Goal: Find contact information: Find contact information

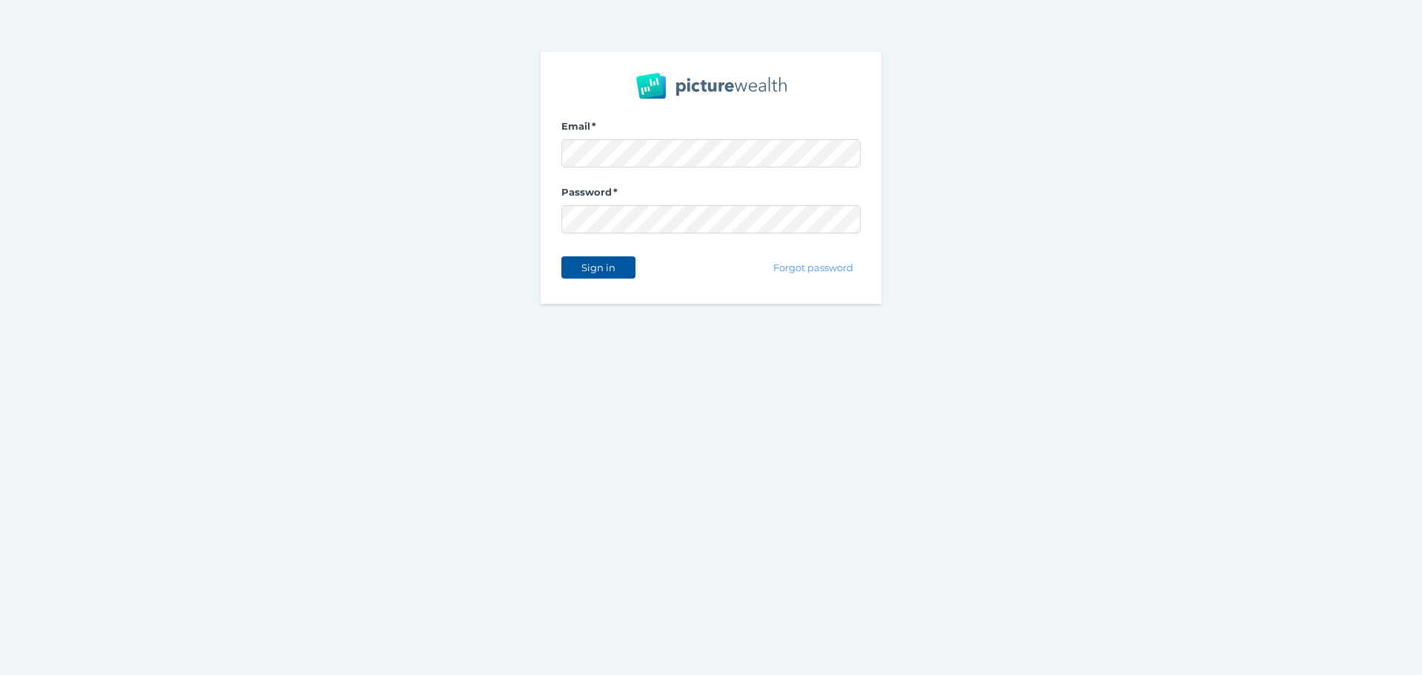
click at [618, 276] on button "Sign in" at bounding box center [598, 267] width 74 height 22
click at [609, 264] on span "Sign in" at bounding box center [598, 267] width 47 height 12
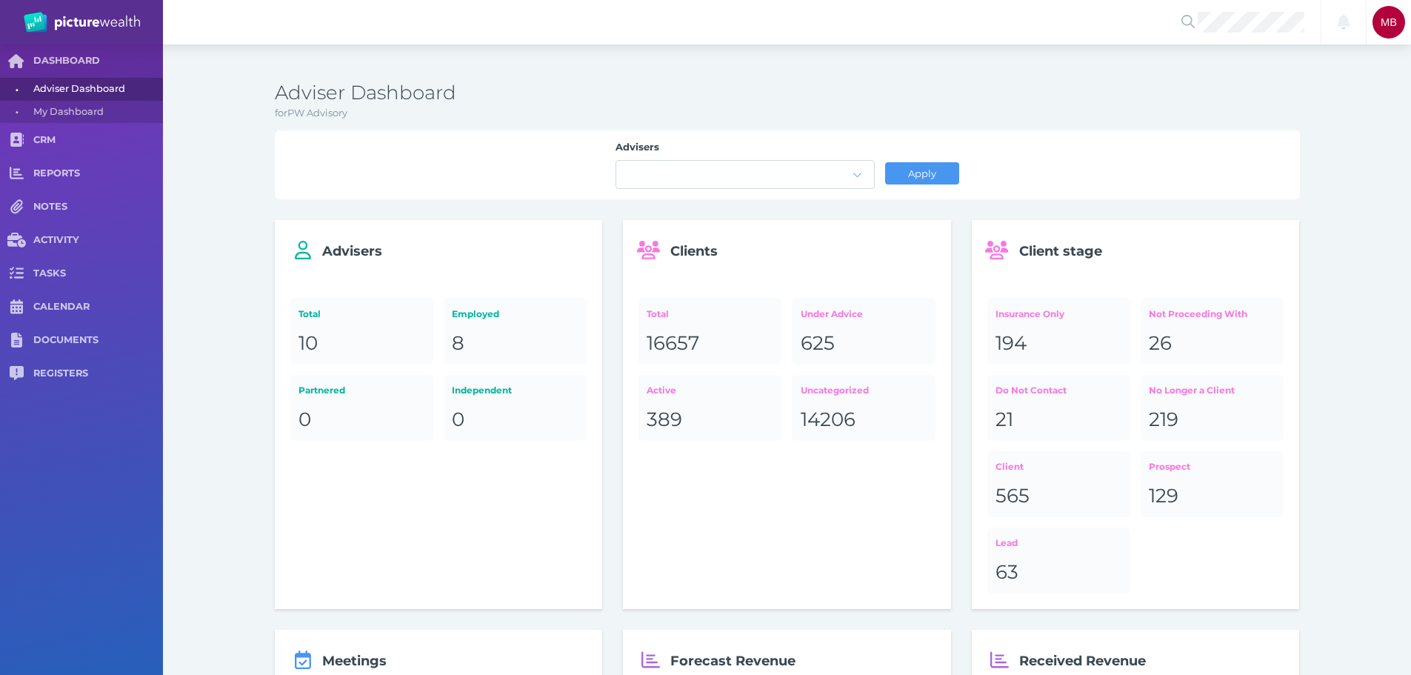
drag, startPoint x: 1270, startPoint y: 44, endPoint x: 1267, endPoint y: 34, distance: 10.6
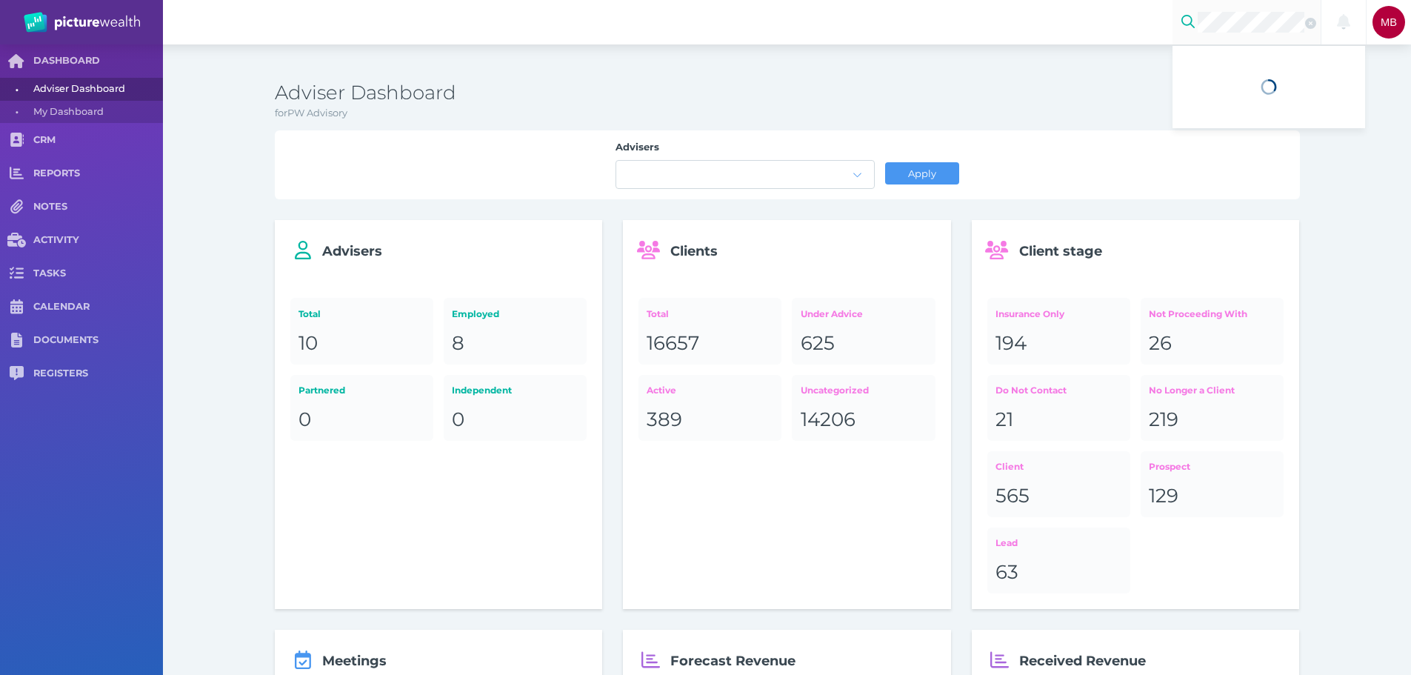
scroll to position [0, 1]
click at [1237, 73] on span "Graham Ralph Thompson" at bounding box center [1239, 63] width 88 height 33
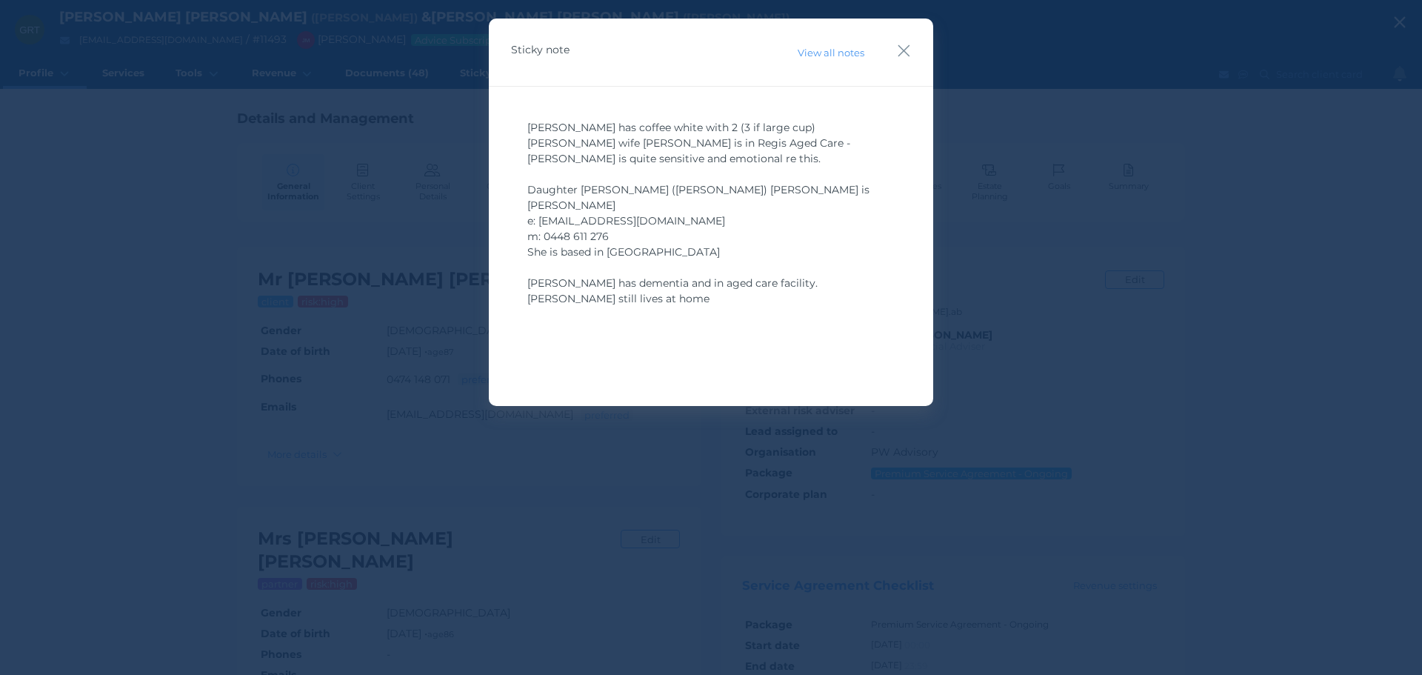
drag, startPoint x: 896, startPoint y: 52, endPoint x: 905, endPoint y: 59, distance: 11.1
click at [896, 53] on div "Sticky note View all notes" at bounding box center [711, 53] width 444 height 68
click at [908, 50] on icon "button" at bounding box center [904, 50] width 14 height 19
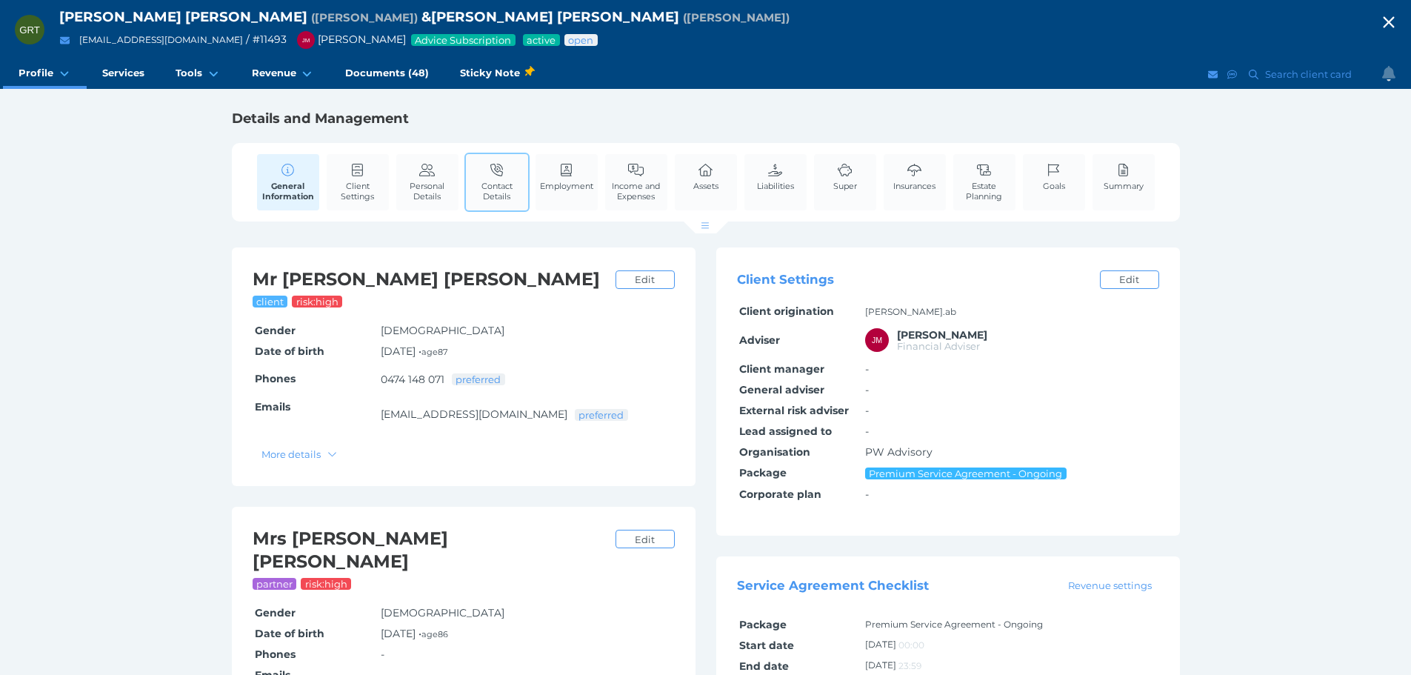
click at [504, 186] on span "Contact Details" at bounding box center [497, 191] width 55 height 21
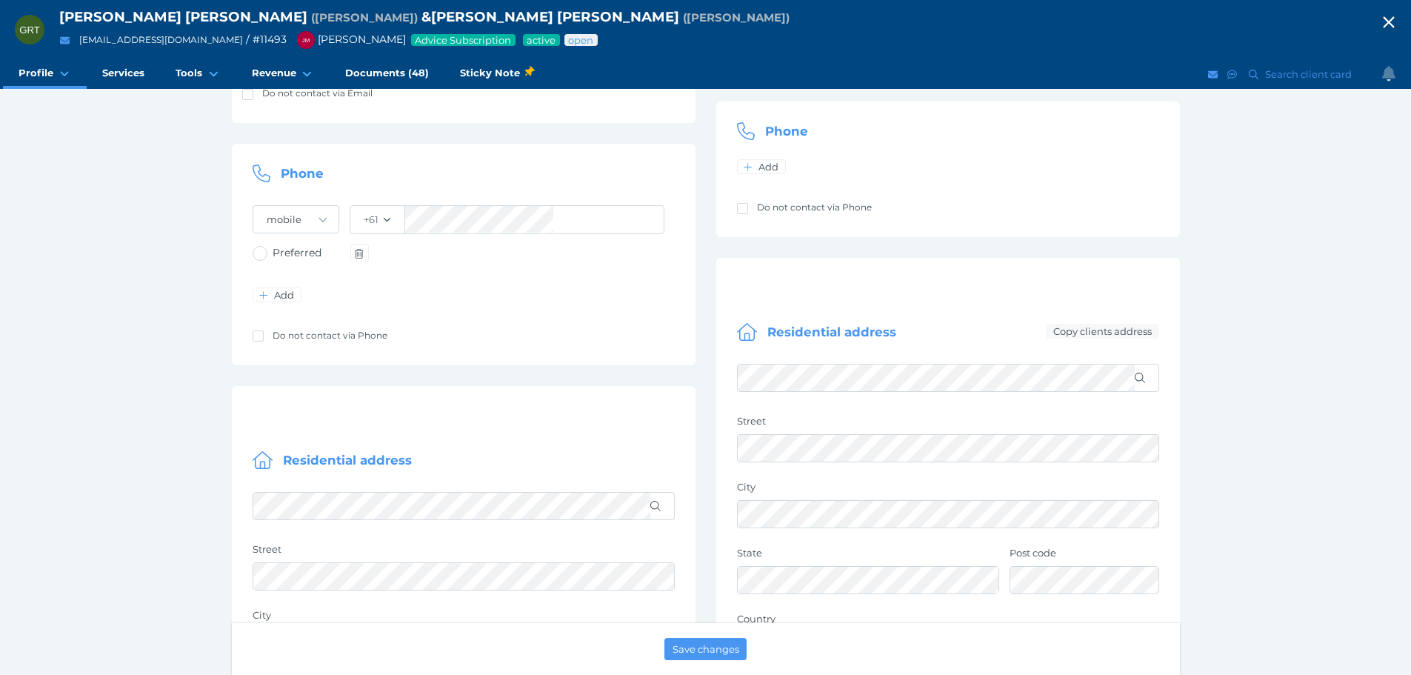
scroll to position [370, 0]
